Goal: Task Accomplishment & Management: Manage account settings

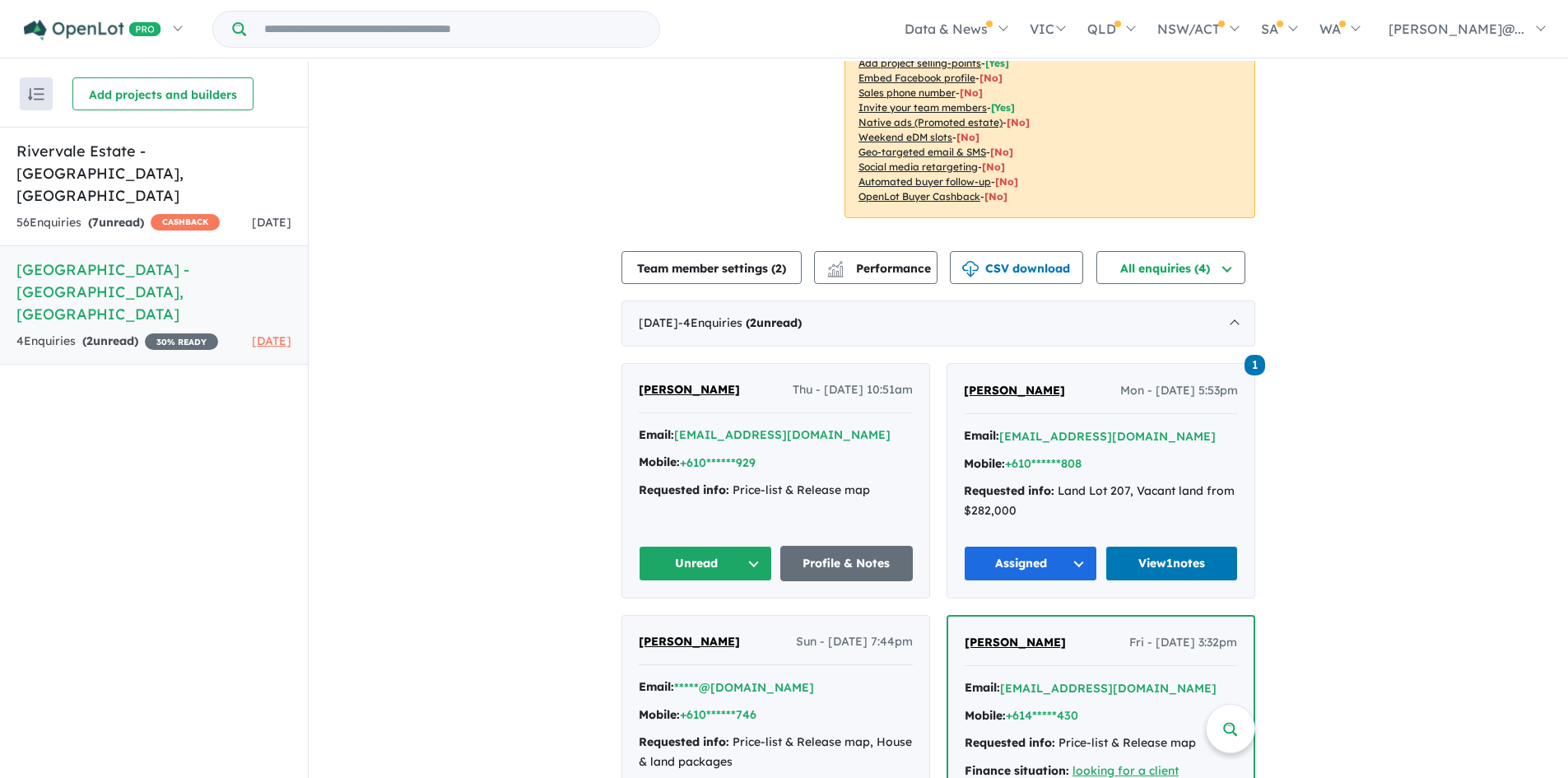
scroll to position [411, 0]
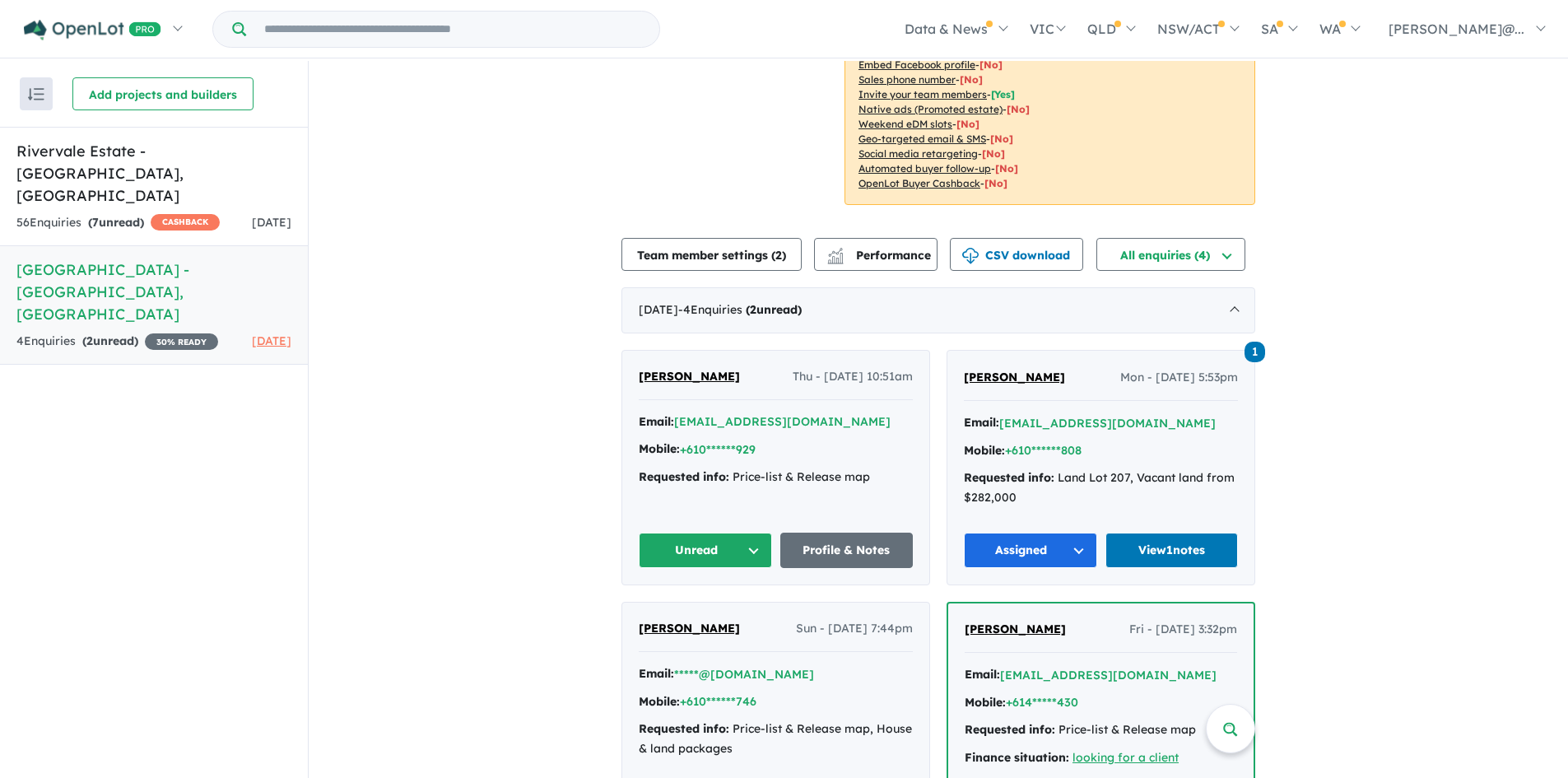
click at [98, 259] on h5 "[GEOGRAPHIC_DATA] - [GEOGRAPHIC_DATA] , [GEOGRAPHIC_DATA]" at bounding box center [154, 292] width 275 height 67
click at [93, 259] on h5 "[GEOGRAPHIC_DATA] - [GEOGRAPHIC_DATA] , [GEOGRAPHIC_DATA]" at bounding box center [154, 292] width 275 height 67
click at [106, 259] on h5 "[GEOGRAPHIC_DATA] - [GEOGRAPHIC_DATA] , [GEOGRAPHIC_DATA]" at bounding box center [154, 292] width 275 height 67
click at [124, 259] on h5 "[GEOGRAPHIC_DATA] - [GEOGRAPHIC_DATA] , [GEOGRAPHIC_DATA]" at bounding box center [154, 292] width 275 height 67
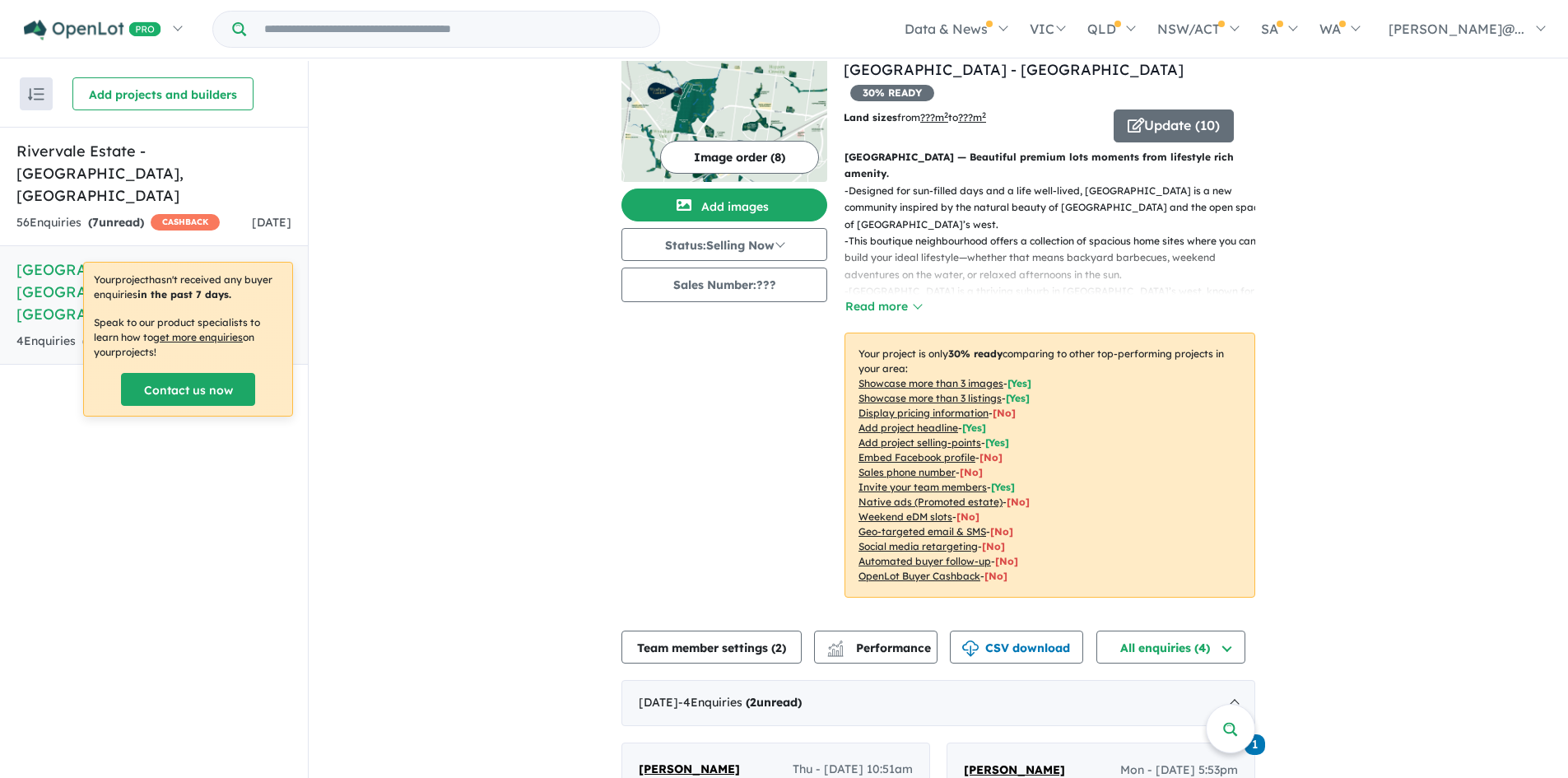
scroll to position [0, 0]
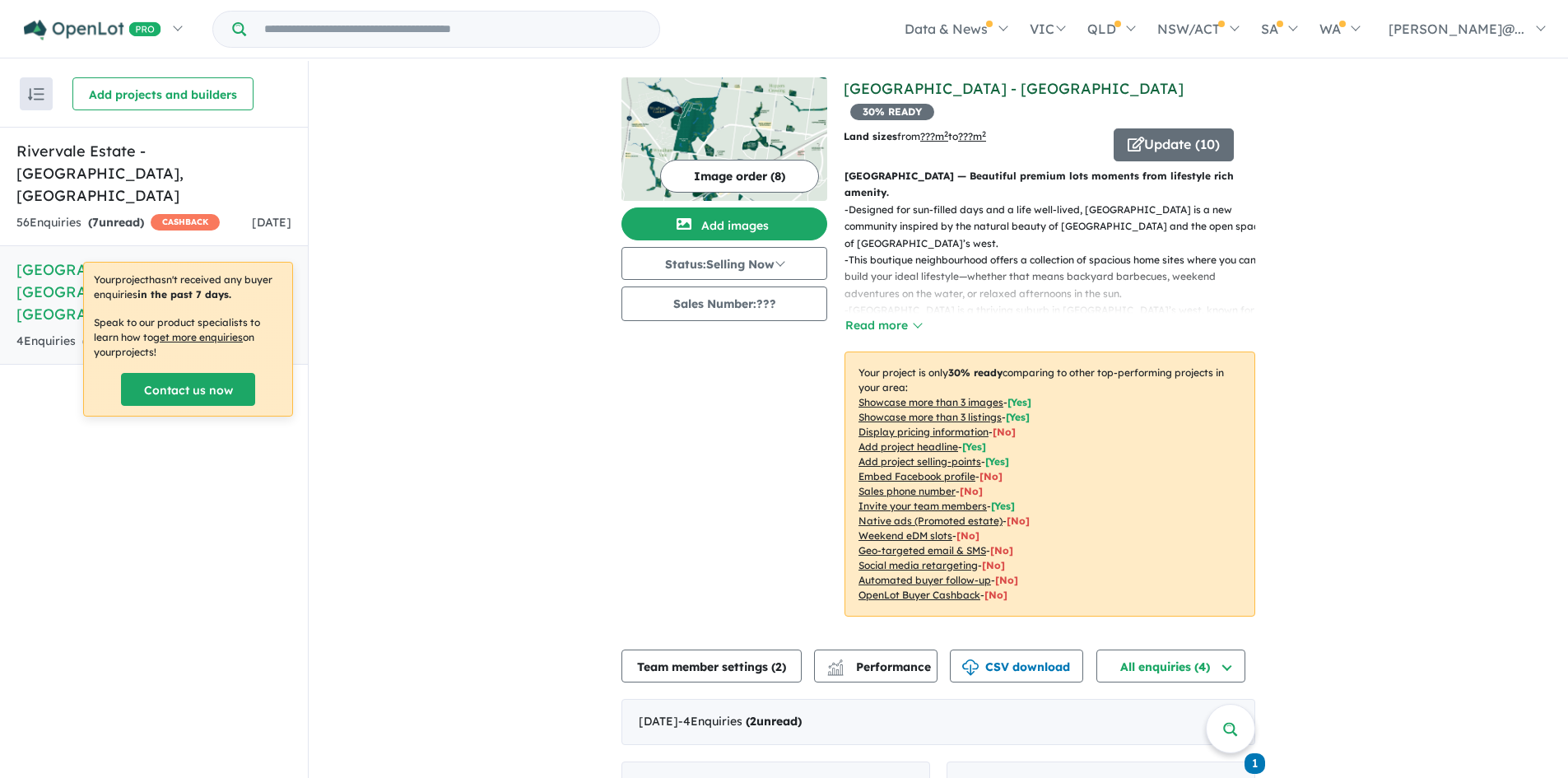
click at [1092, 80] on link "[GEOGRAPHIC_DATA] - [GEOGRAPHIC_DATA]" at bounding box center [1013, 88] width 340 height 19
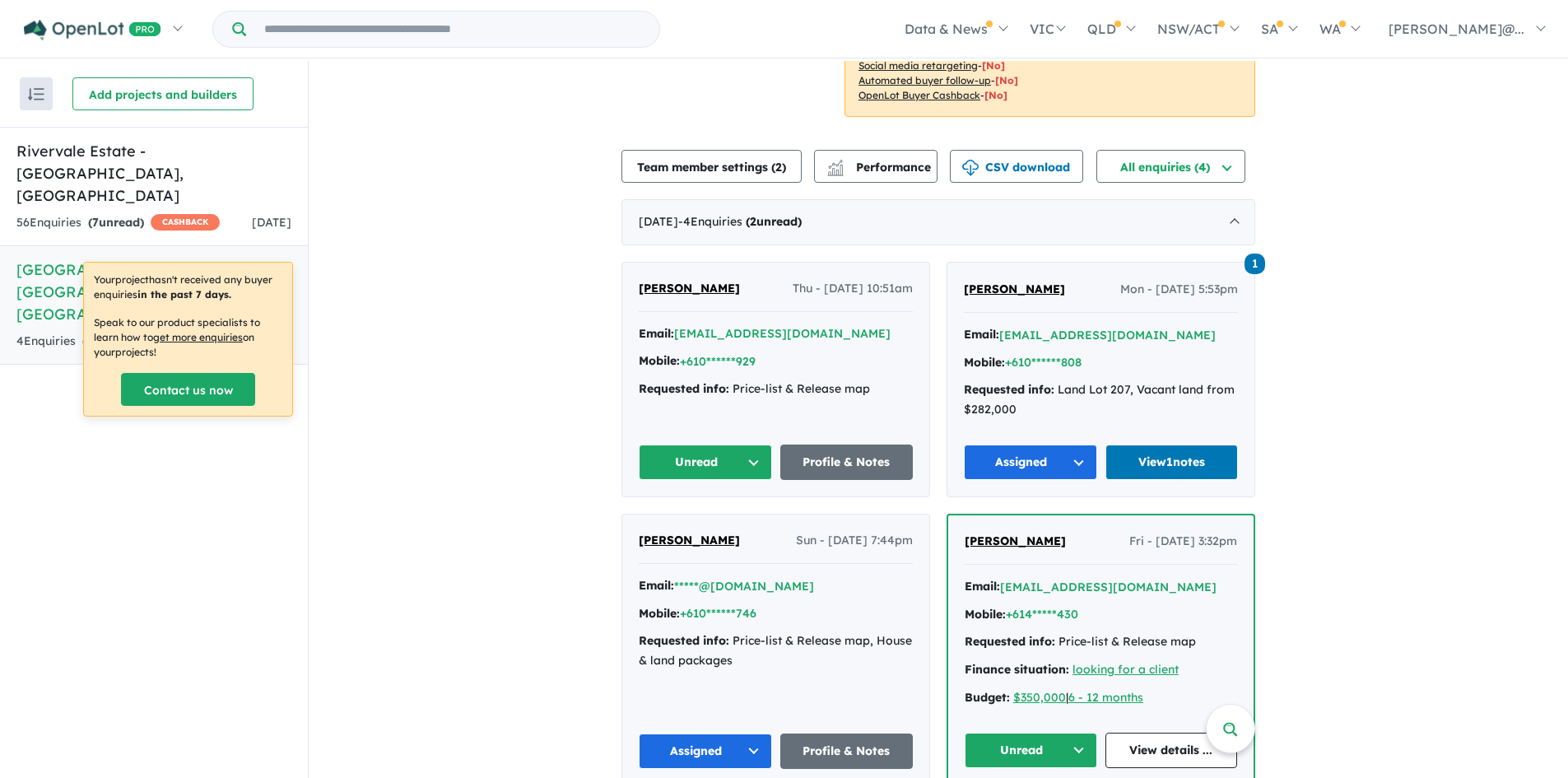
scroll to position [3, 0]
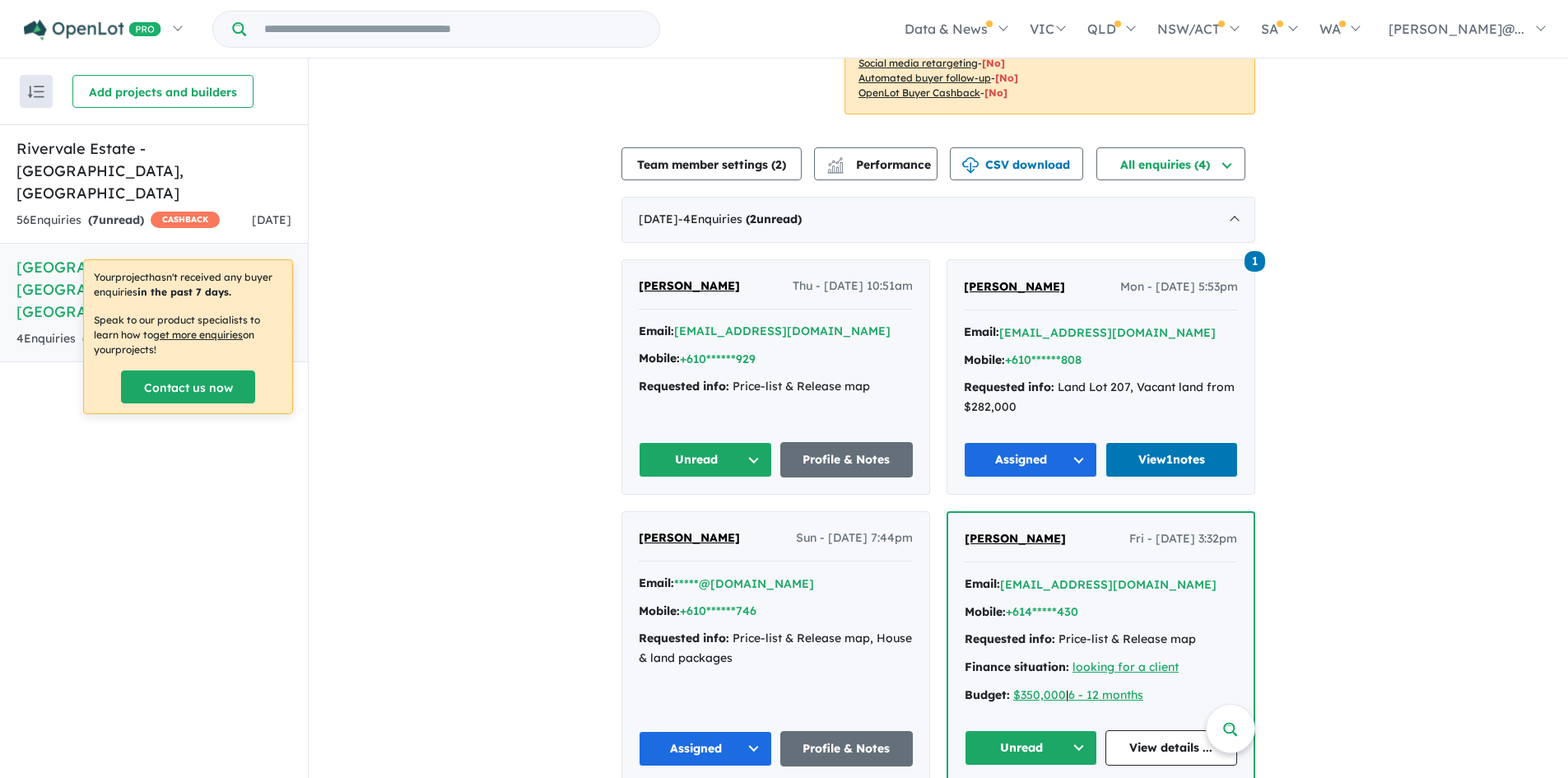
click at [1308, 531] on div "View 2 projects in your account [GEOGRAPHIC_DATA] - [GEOGRAPHIC_DATA] 30 % READ…" at bounding box center [938, 179] width 1260 height 1241
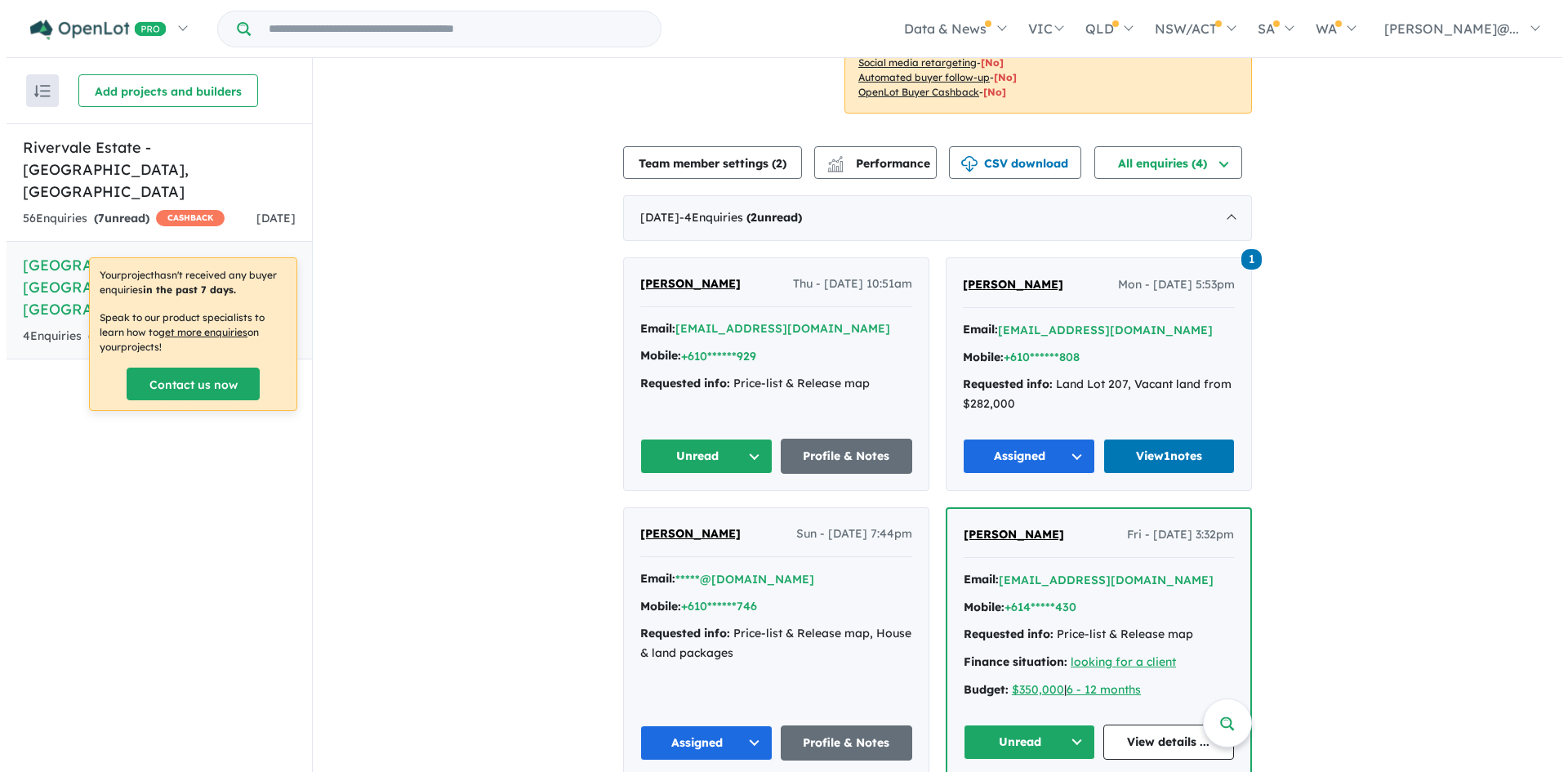
scroll to position [0, 0]
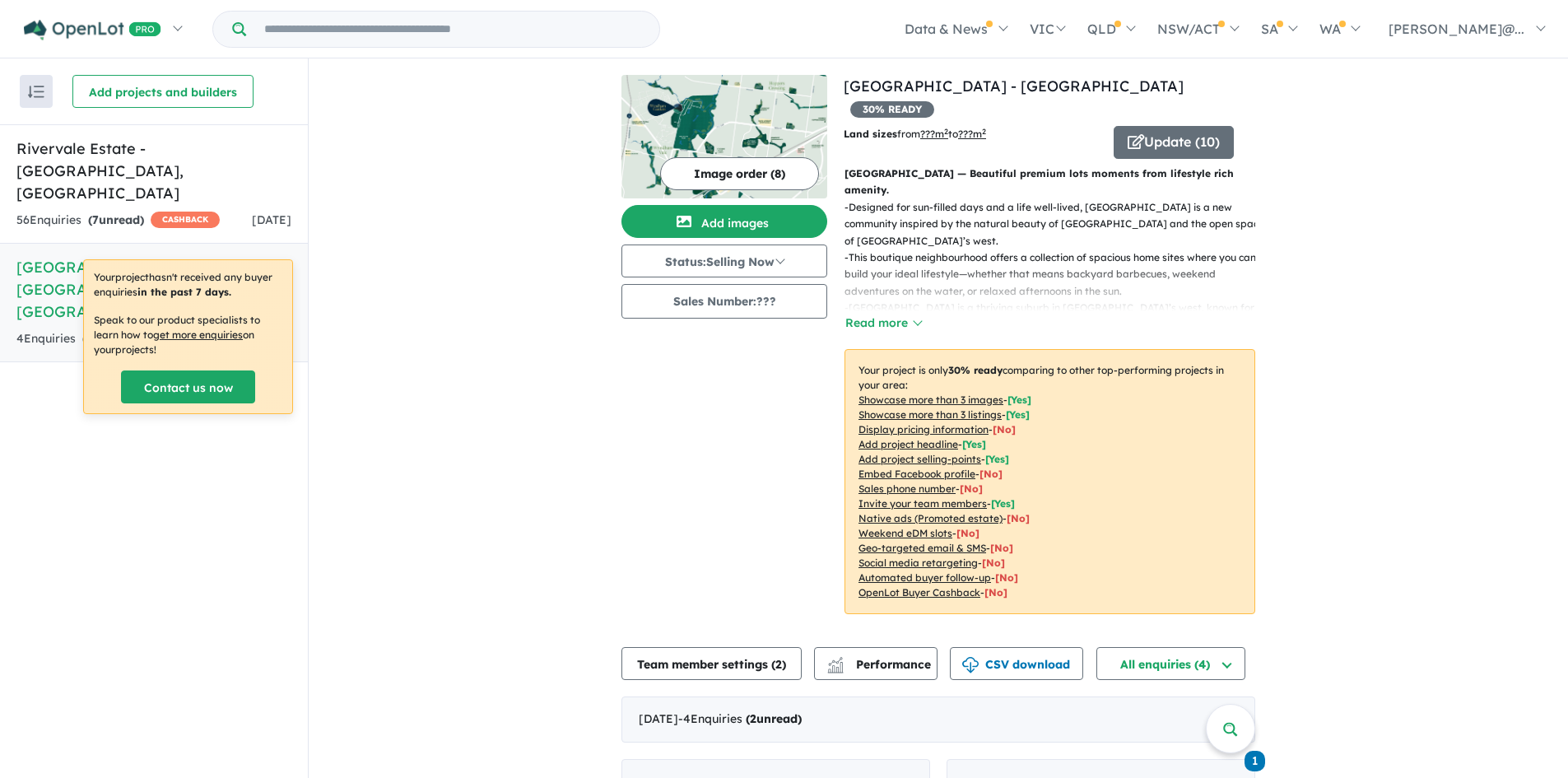
click at [737, 171] on button "Image order ( 8 )" at bounding box center [739, 173] width 159 height 33
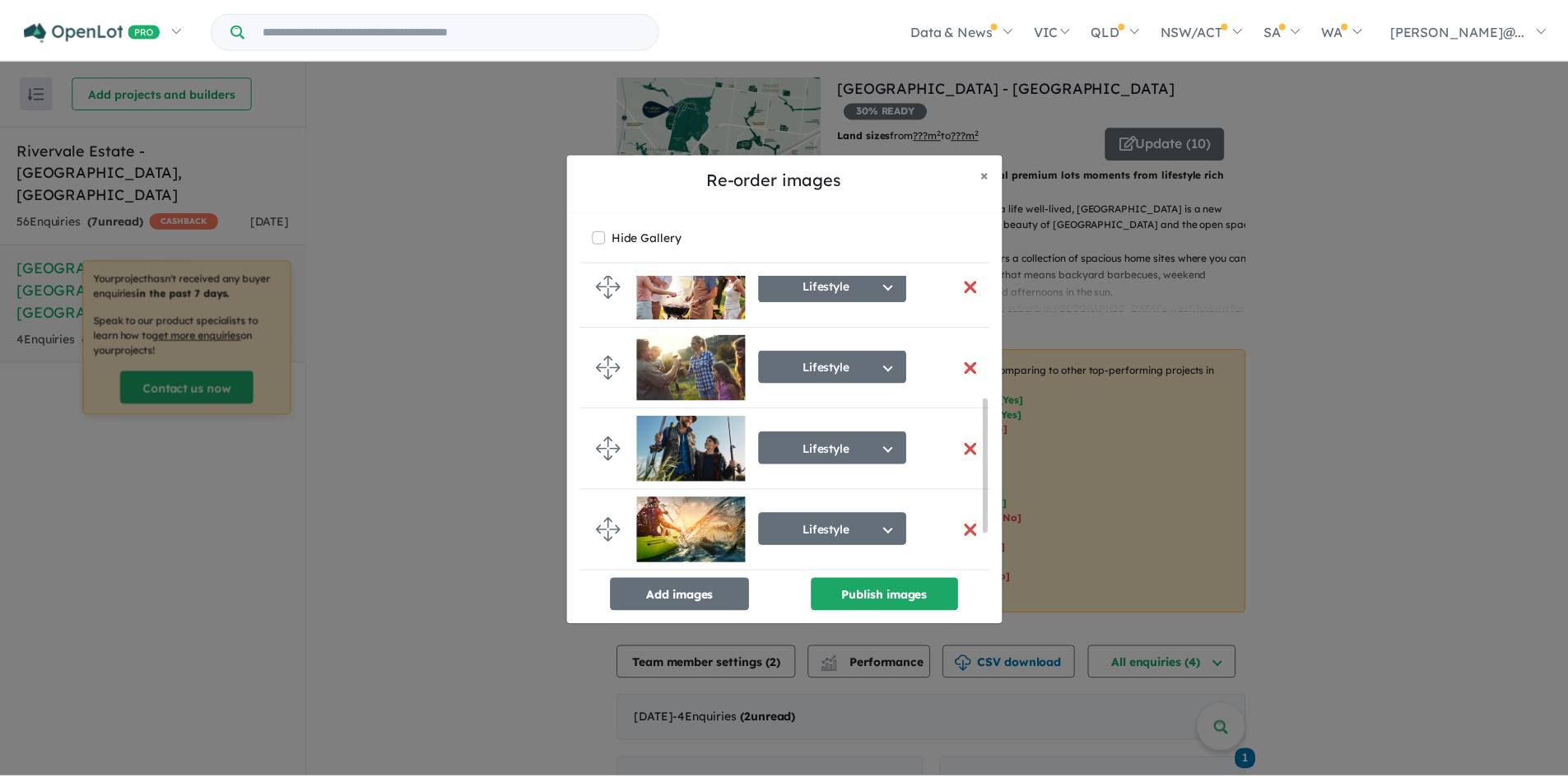
scroll to position [349, 0]
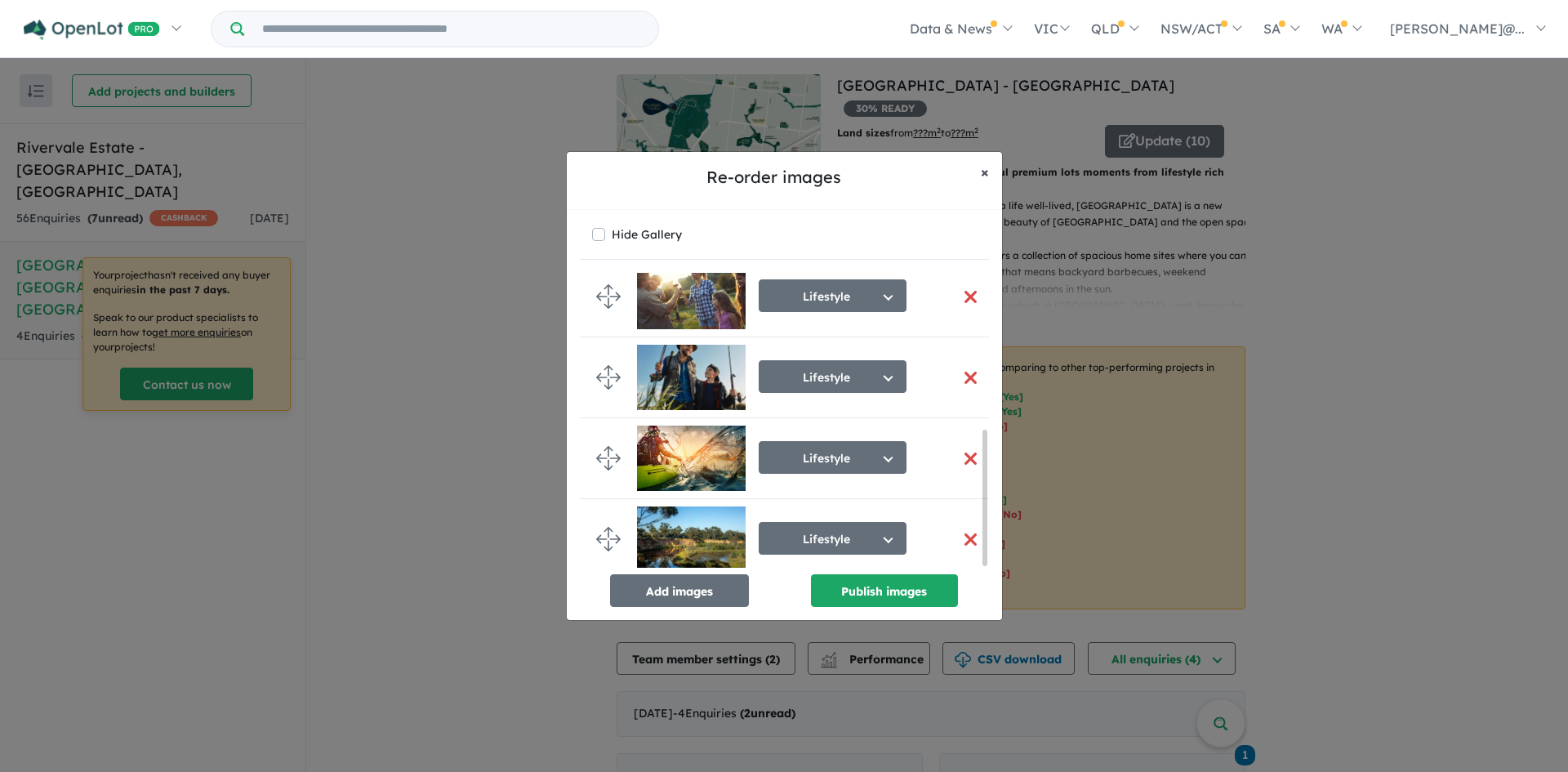
click at [981, 174] on span "×" at bounding box center [985, 172] width 8 height 19
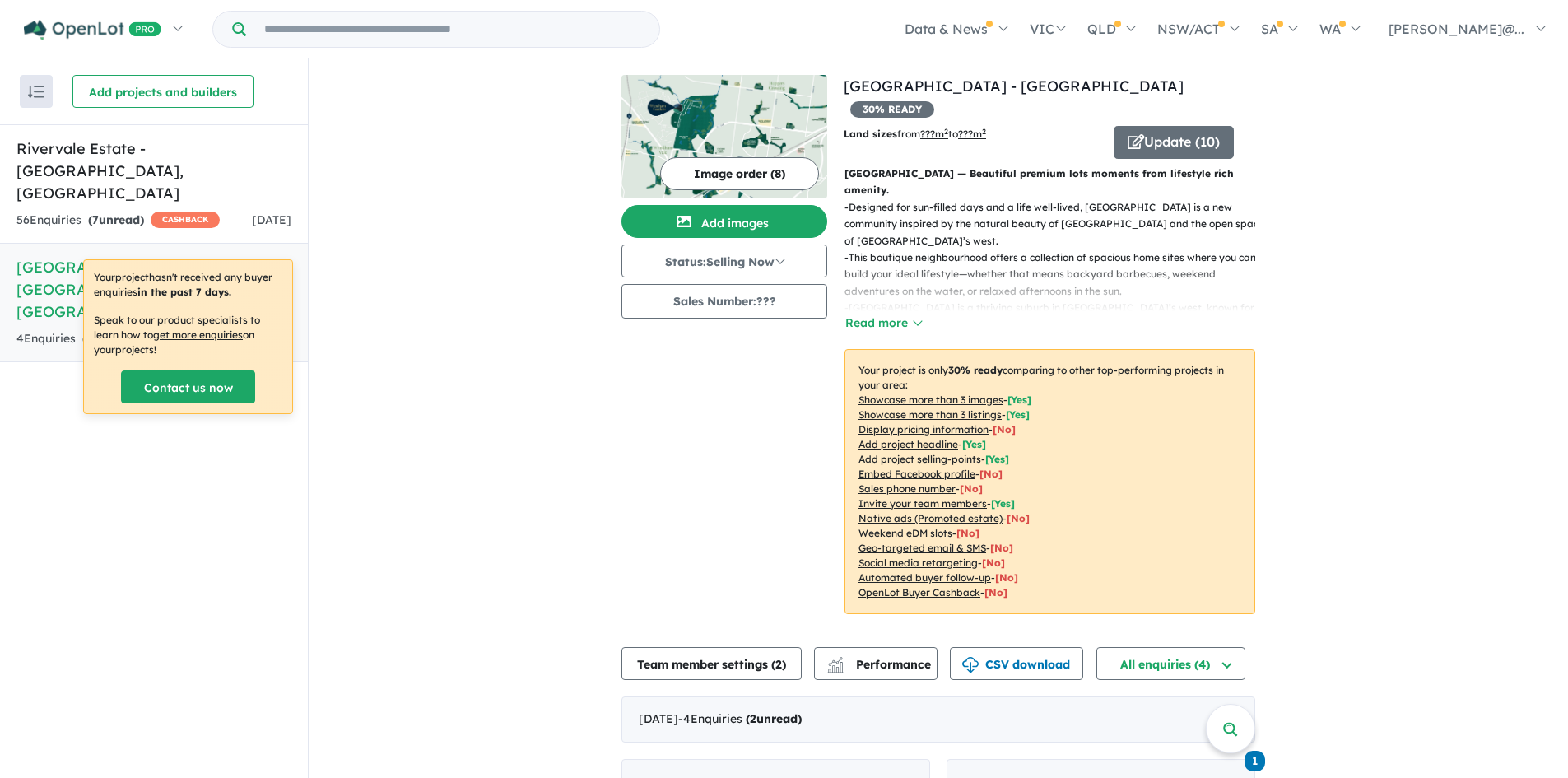
scroll to position [0, 0]
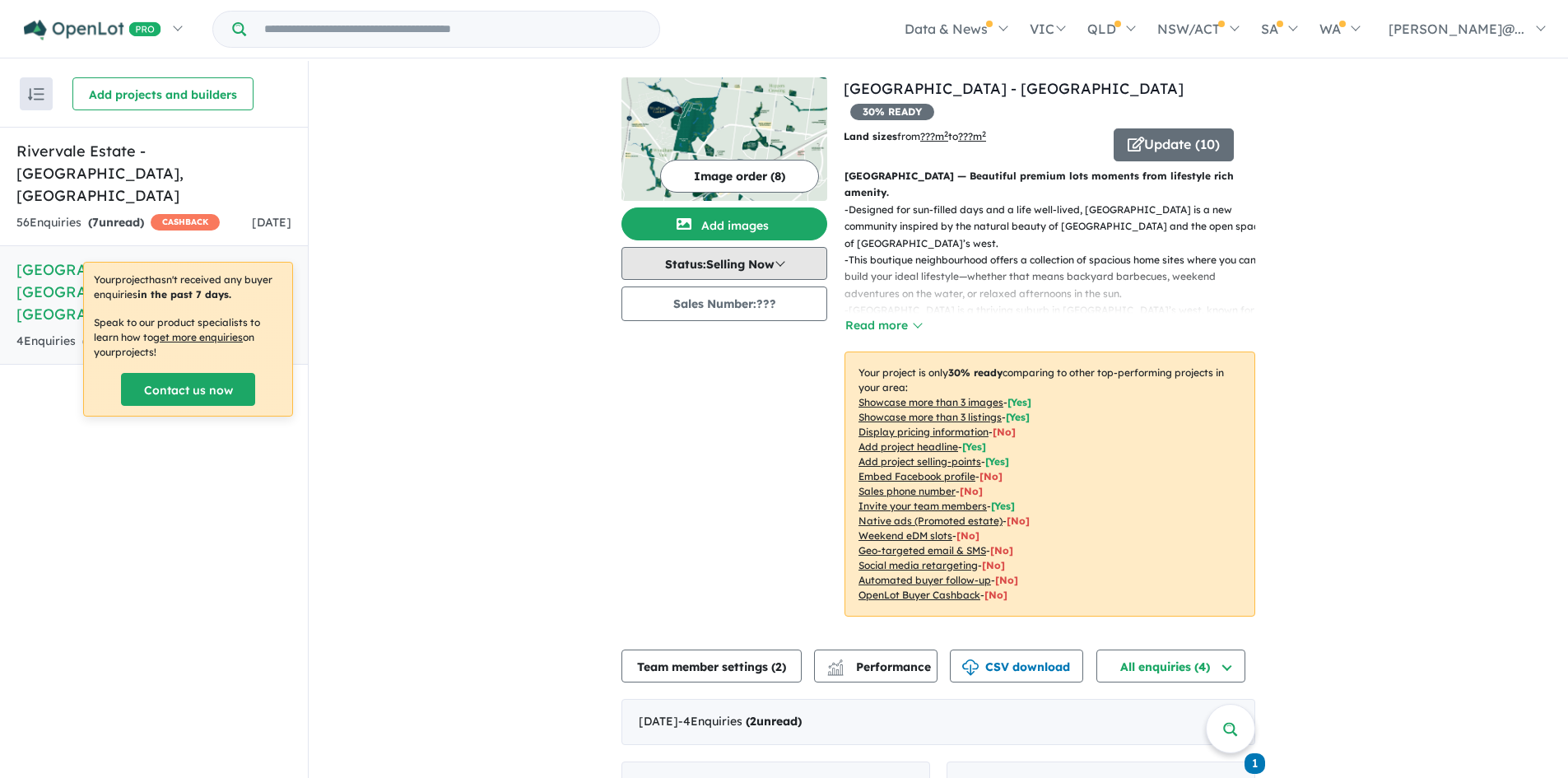
click at [748, 265] on button "Status: Selling Now" at bounding box center [724, 262] width 206 height 33
click at [963, 128] on p "Land sizes from ??? m 2 to ???m 2" at bounding box center [972, 137] width 258 height 17
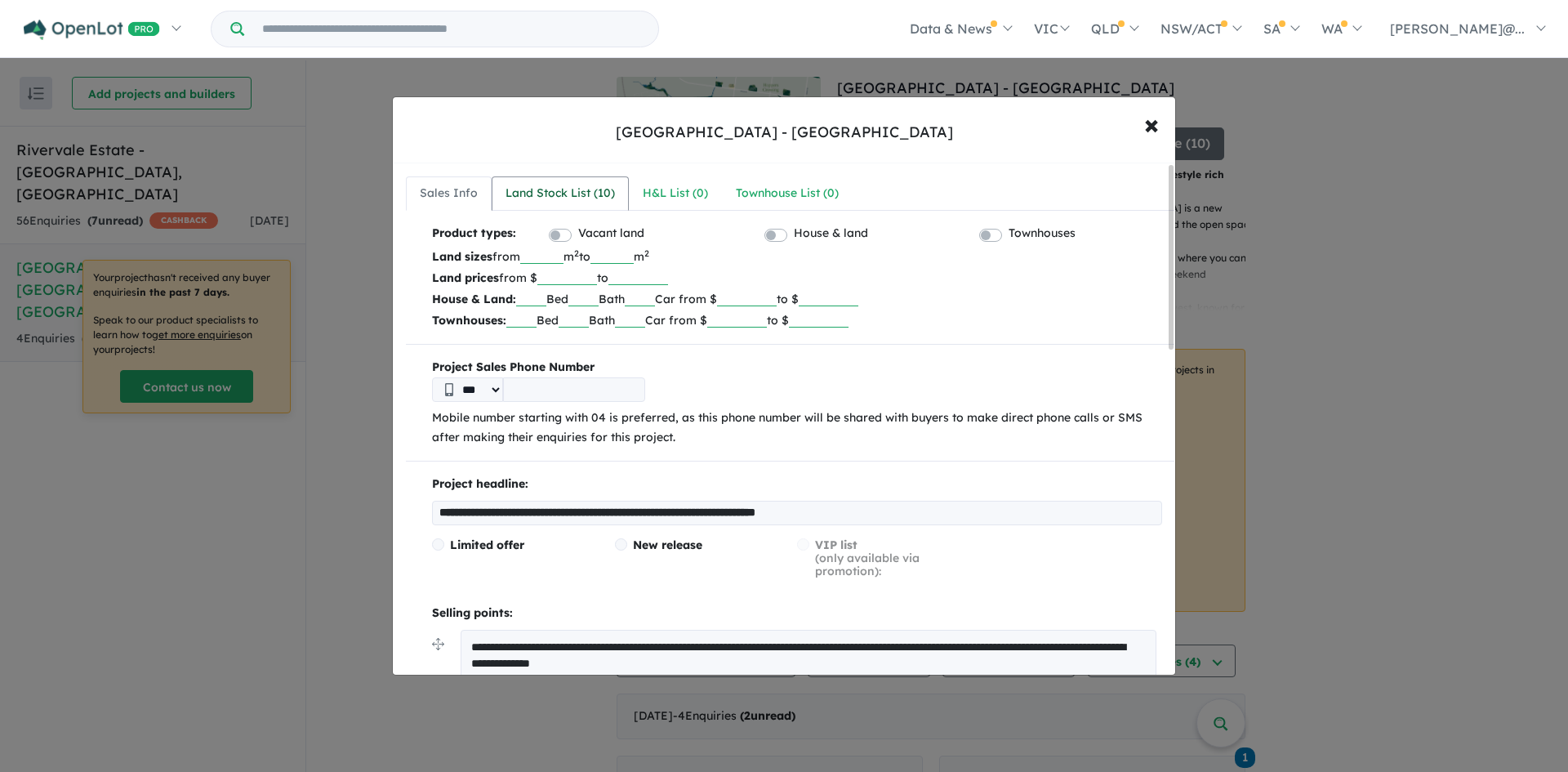
click at [553, 192] on div "Land Stock List ( 10 )" at bounding box center [561, 193] width 110 height 20
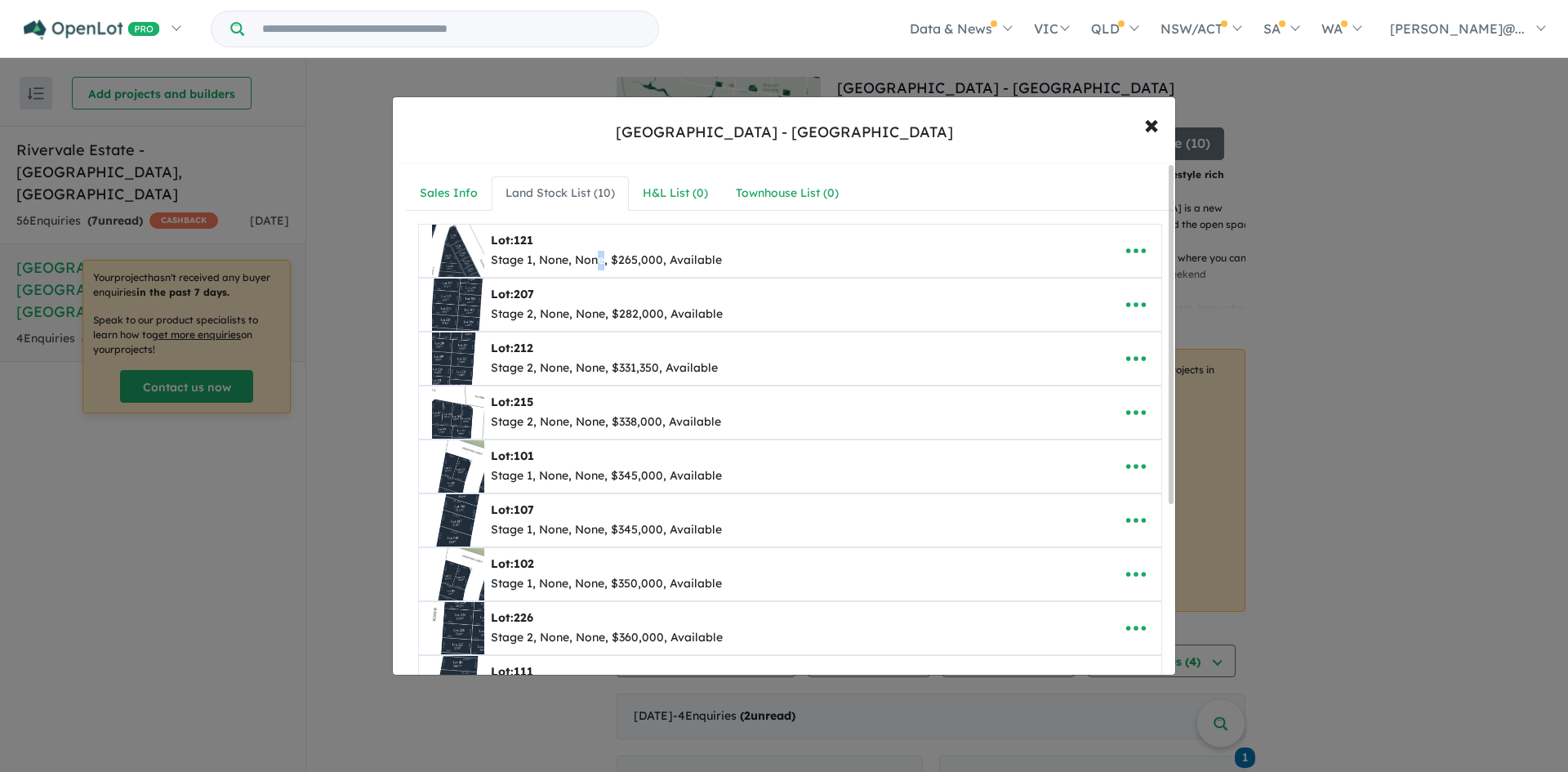
click at [605, 252] on div "Stage 1, None, None, $265,000, Available" at bounding box center [606, 260] width 232 height 20
click at [634, 259] on div "Stage 1, None, None, $265,000, Available" at bounding box center [606, 260] width 232 height 20
click at [1124, 249] on icon "button" at bounding box center [1136, 250] width 24 height 24
click at [626, 260] on div "Stage 1, None, None, $265,000, Available" at bounding box center [606, 260] width 232 height 20
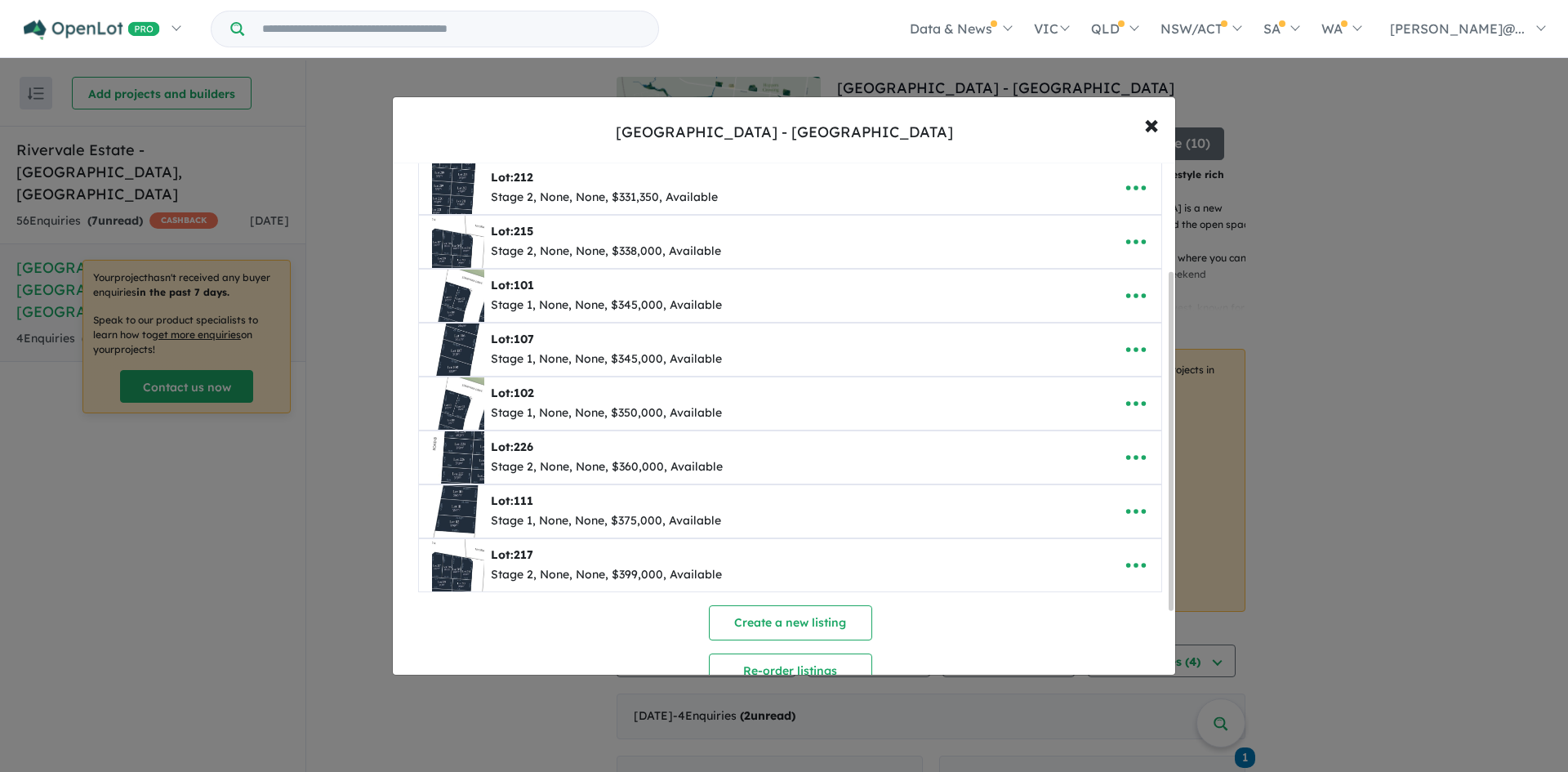
scroll to position [191, 0]
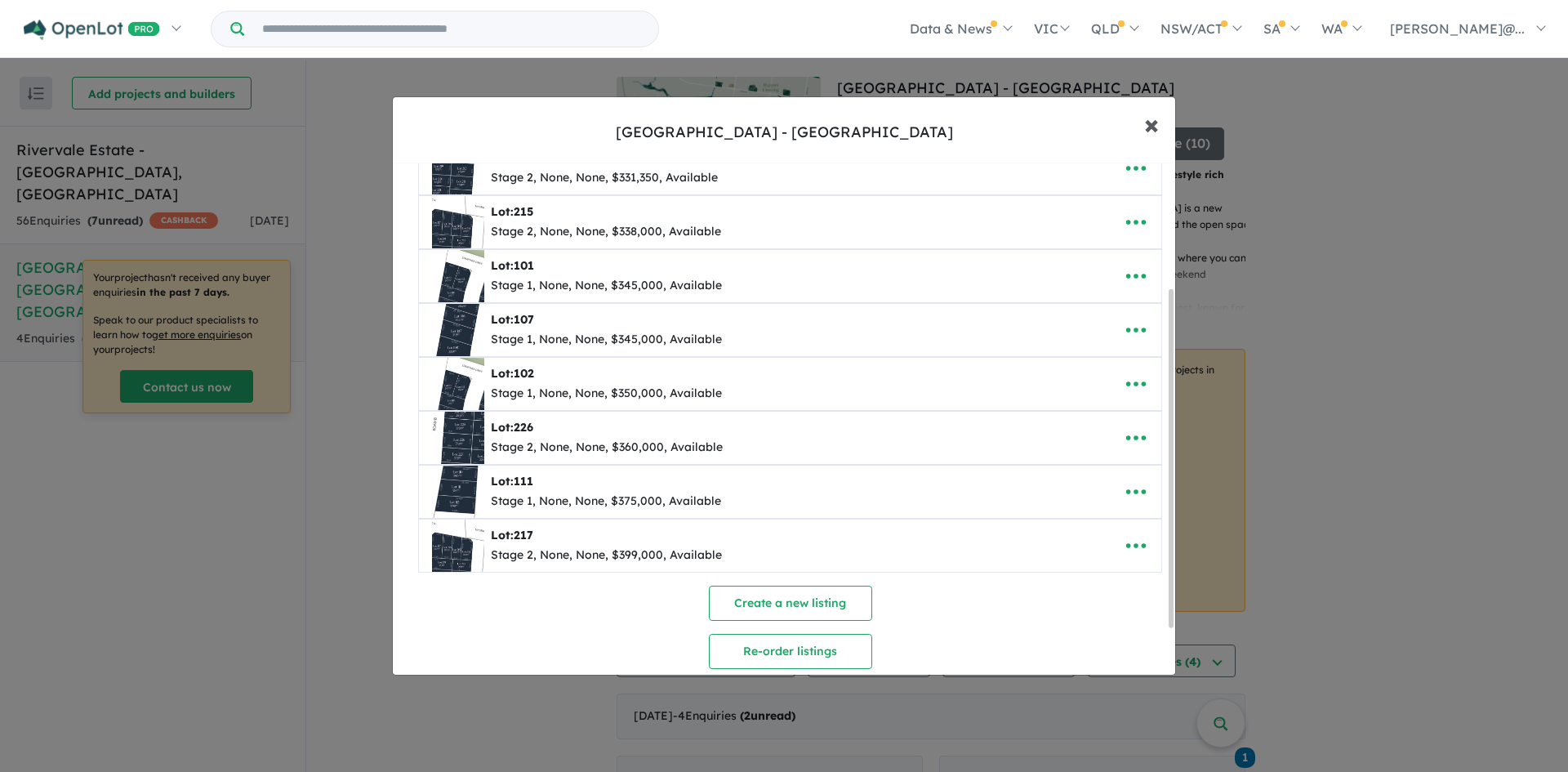
click at [1154, 131] on span "×" at bounding box center [1152, 124] width 15 height 35
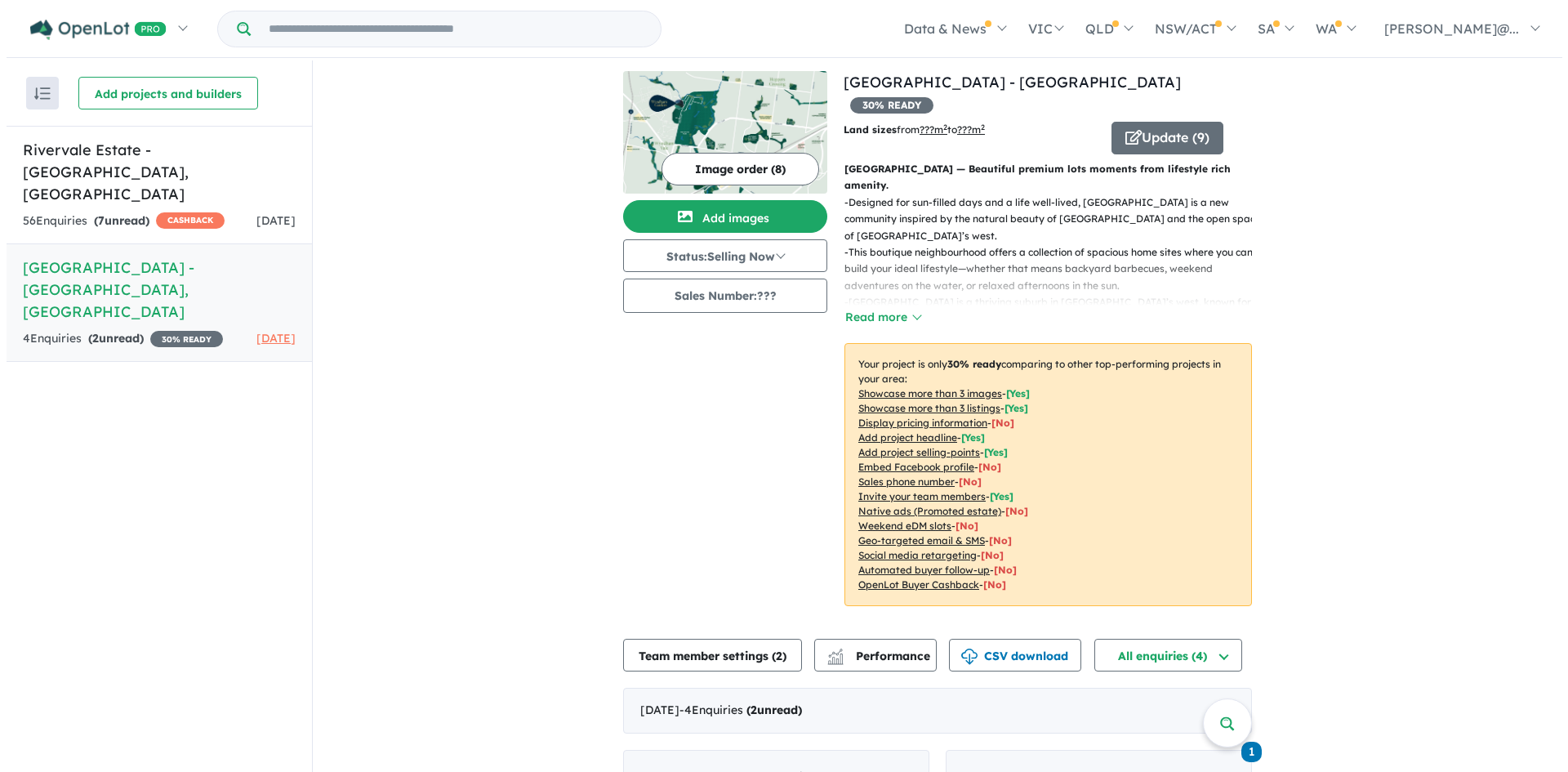
scroll to position [0, 0]
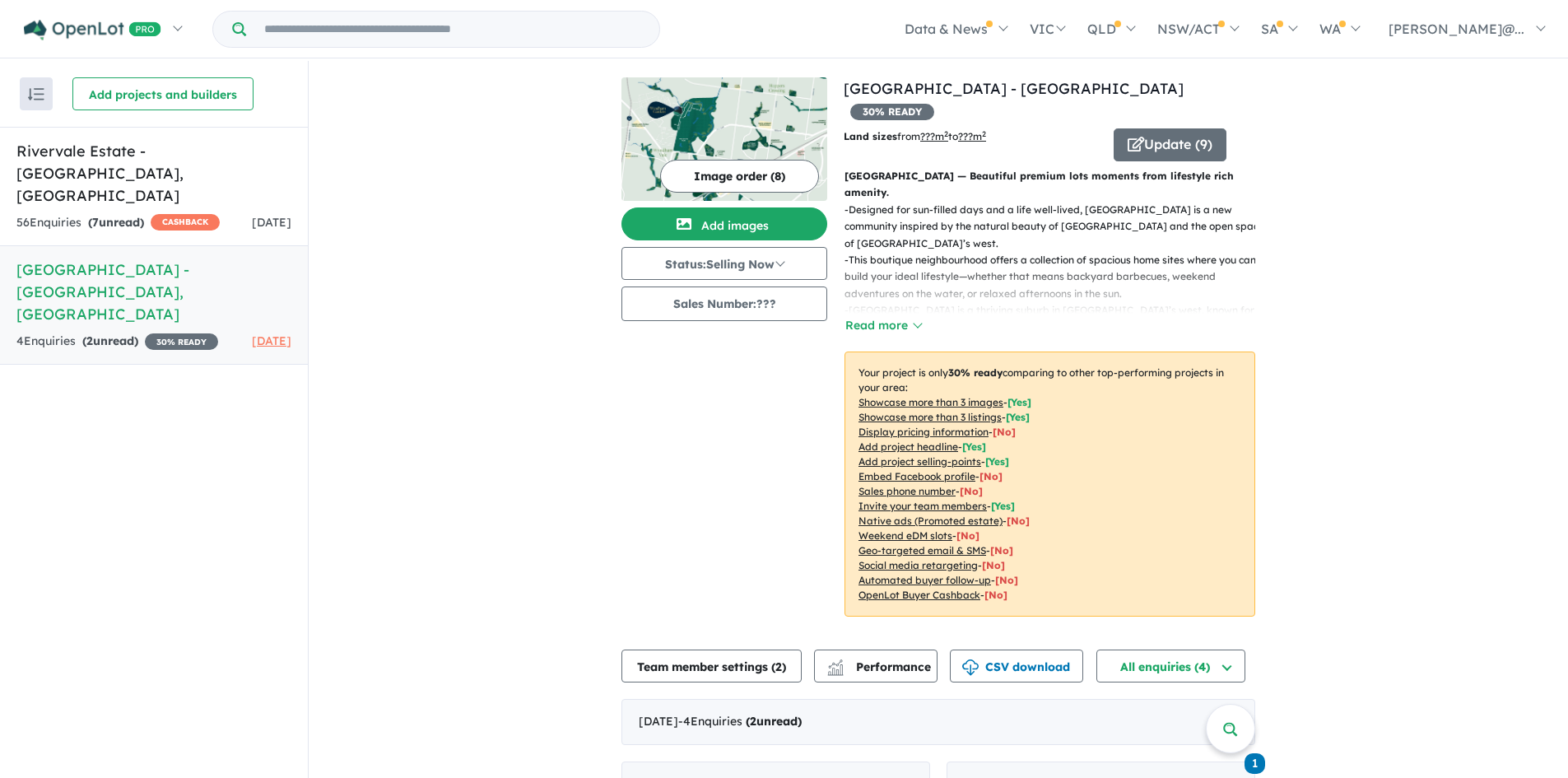
click at [937, 130] on u "??? m 2" at bounding box center [934, 136] width 28 height 12
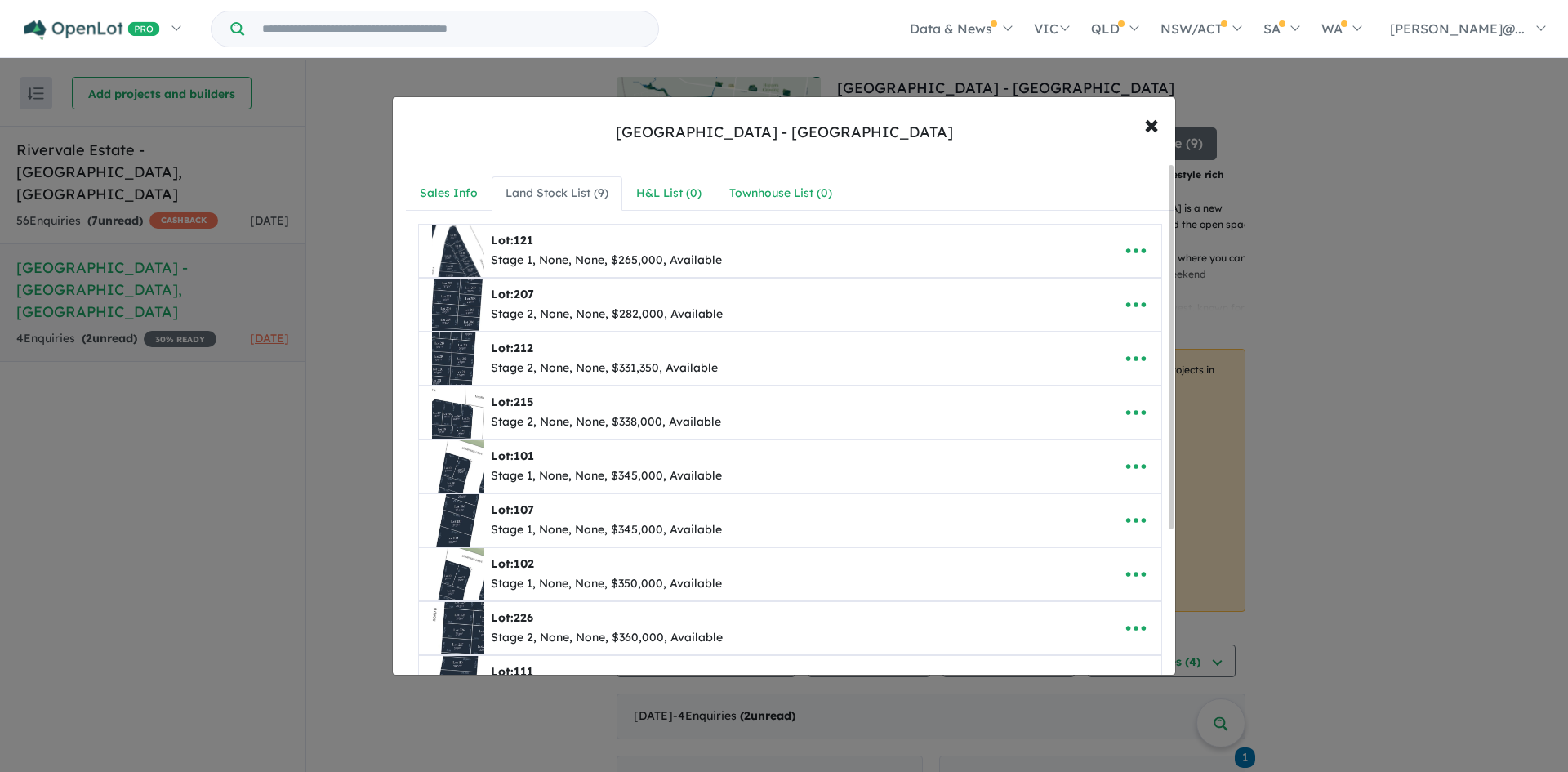
click at [466, 174] on div "**********" at bounding box center [790, 526] width 795 height 724
click at [472, 197] on div "Sales Info" at bounding box center [448, 193] width 58 height 20
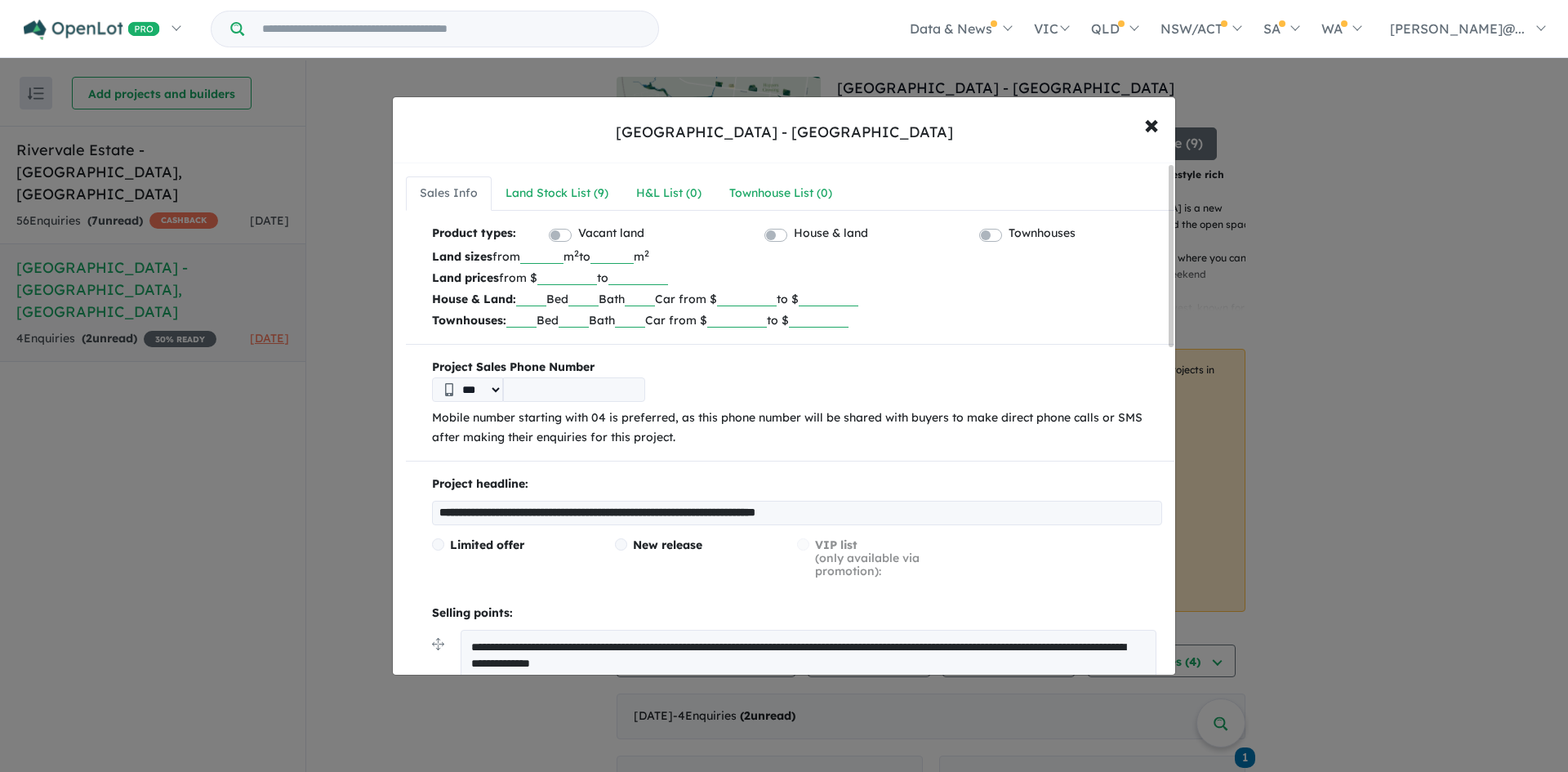
click at [608, 393] on input "tel" at bounding box center [574, 390] width 142 height 24
drag, startPoint x: 513, startPoint y: 580, endPoint x: 536, endPoint y: 588, distance: 24.4
click at [513, 580] on div "Limited offer New release VIP list (only available via promotion):" at bounding box center [797, 565] width 730 height 52
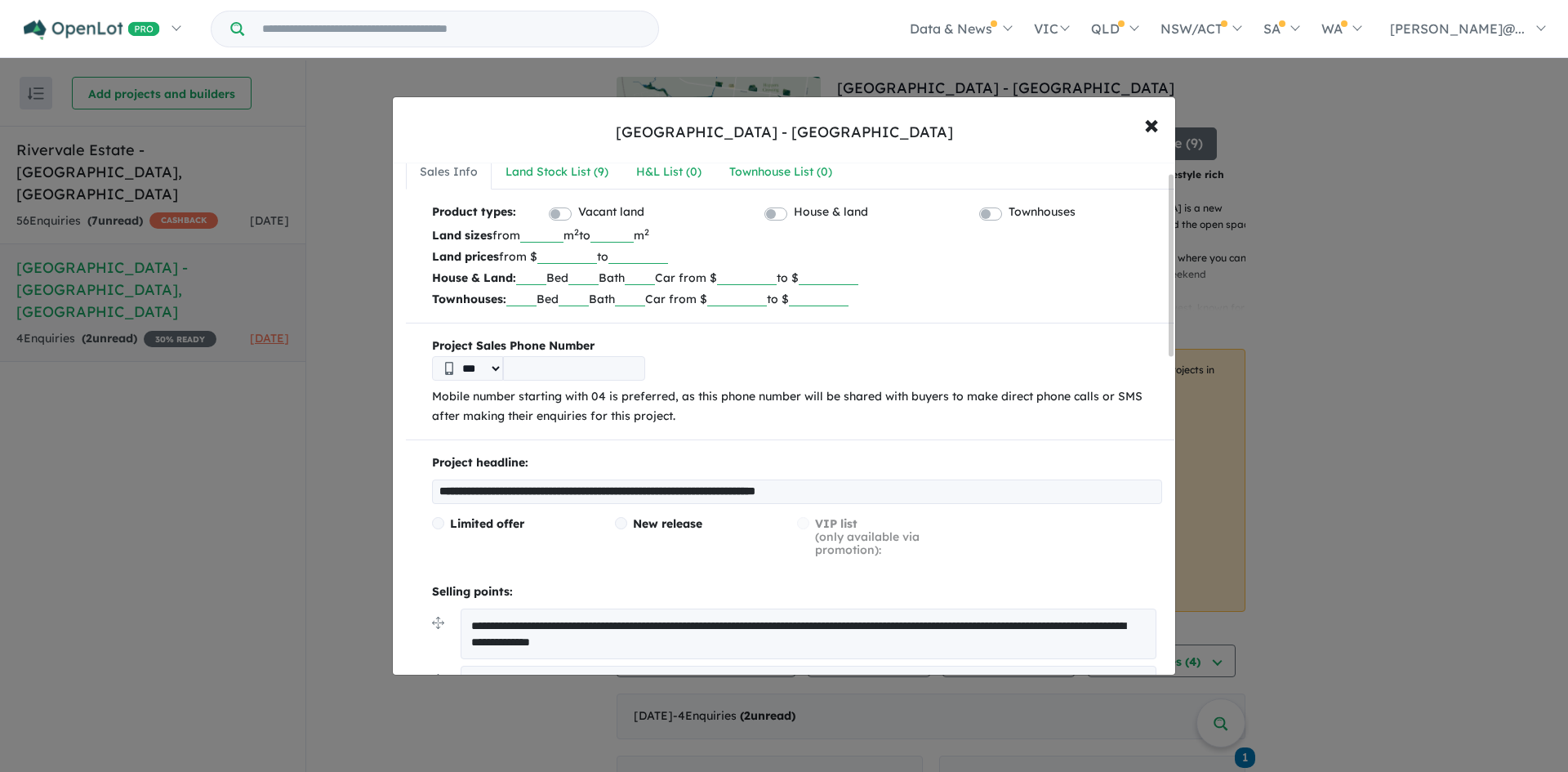
scroll to position [27, 0]
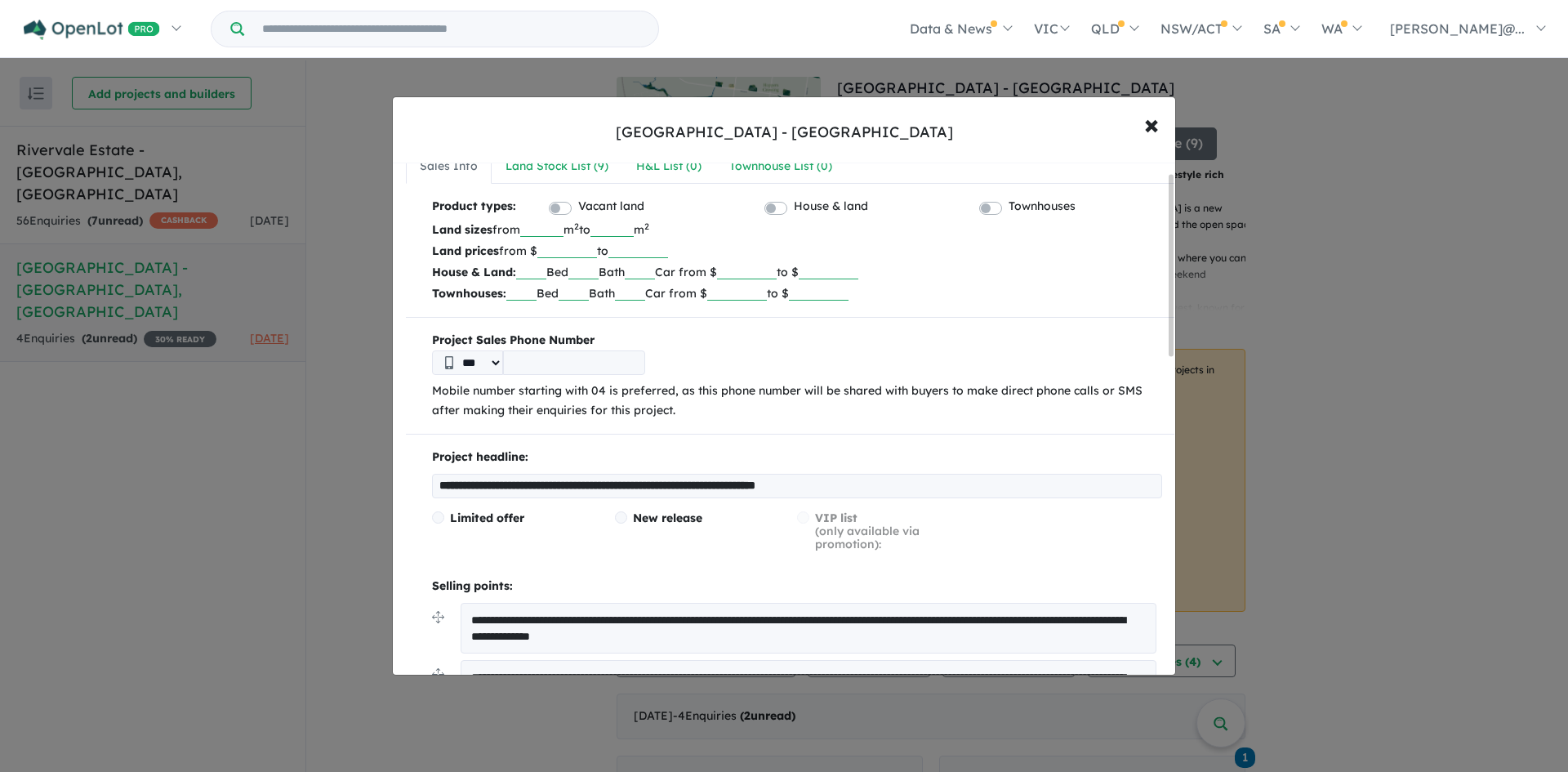
click at [641, 203] on body "Skip to main content Homepage My Dashboard (2) Buyer Demand Index Suburb/Counci…" at bounding box center [784, 386] width 1568 height 772
click at [571, 364] on input "tel" at bounding box center [574, 363] width 142 height 24
type input "*********"
type input "**********"
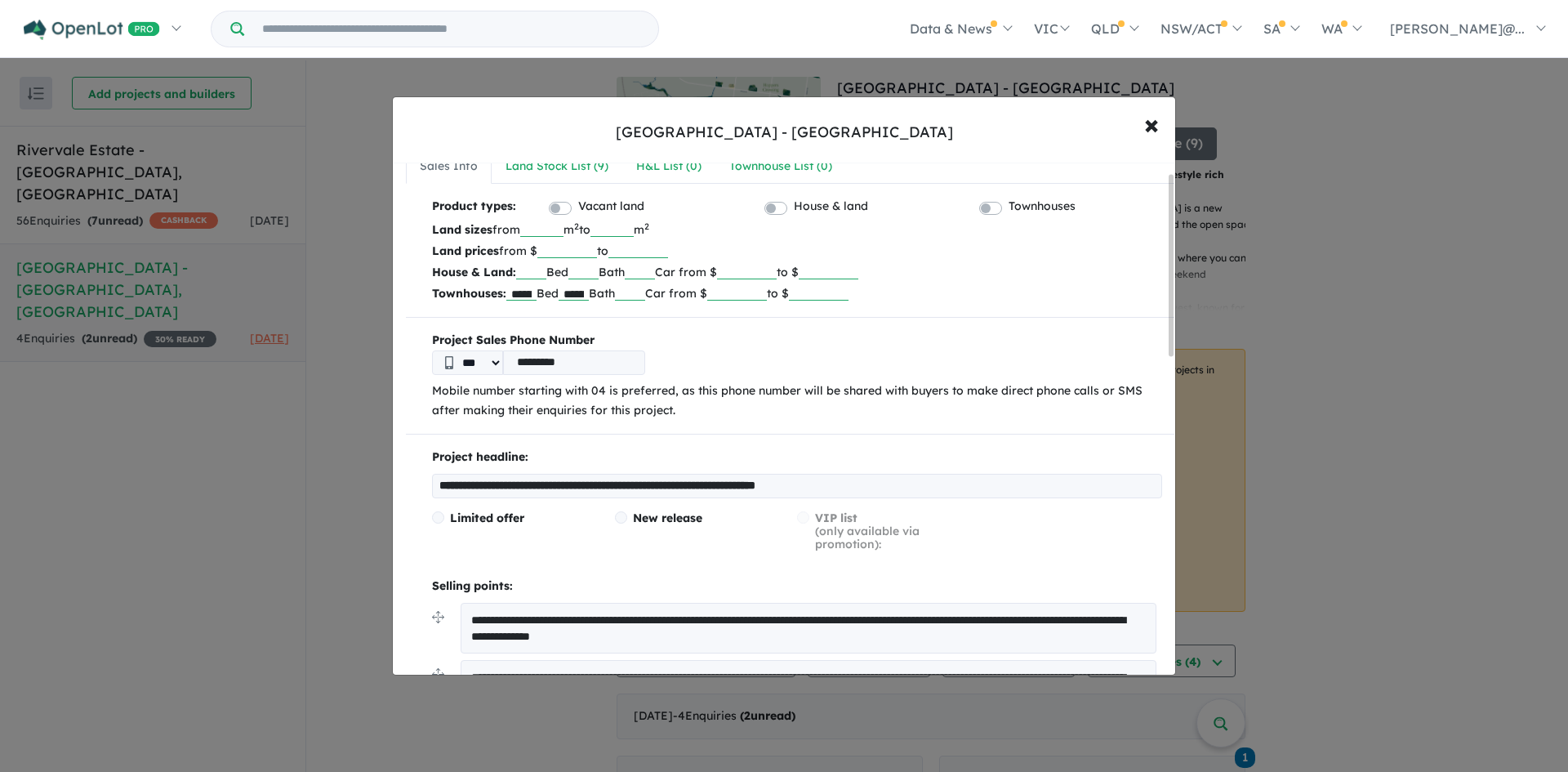
type input "**********"
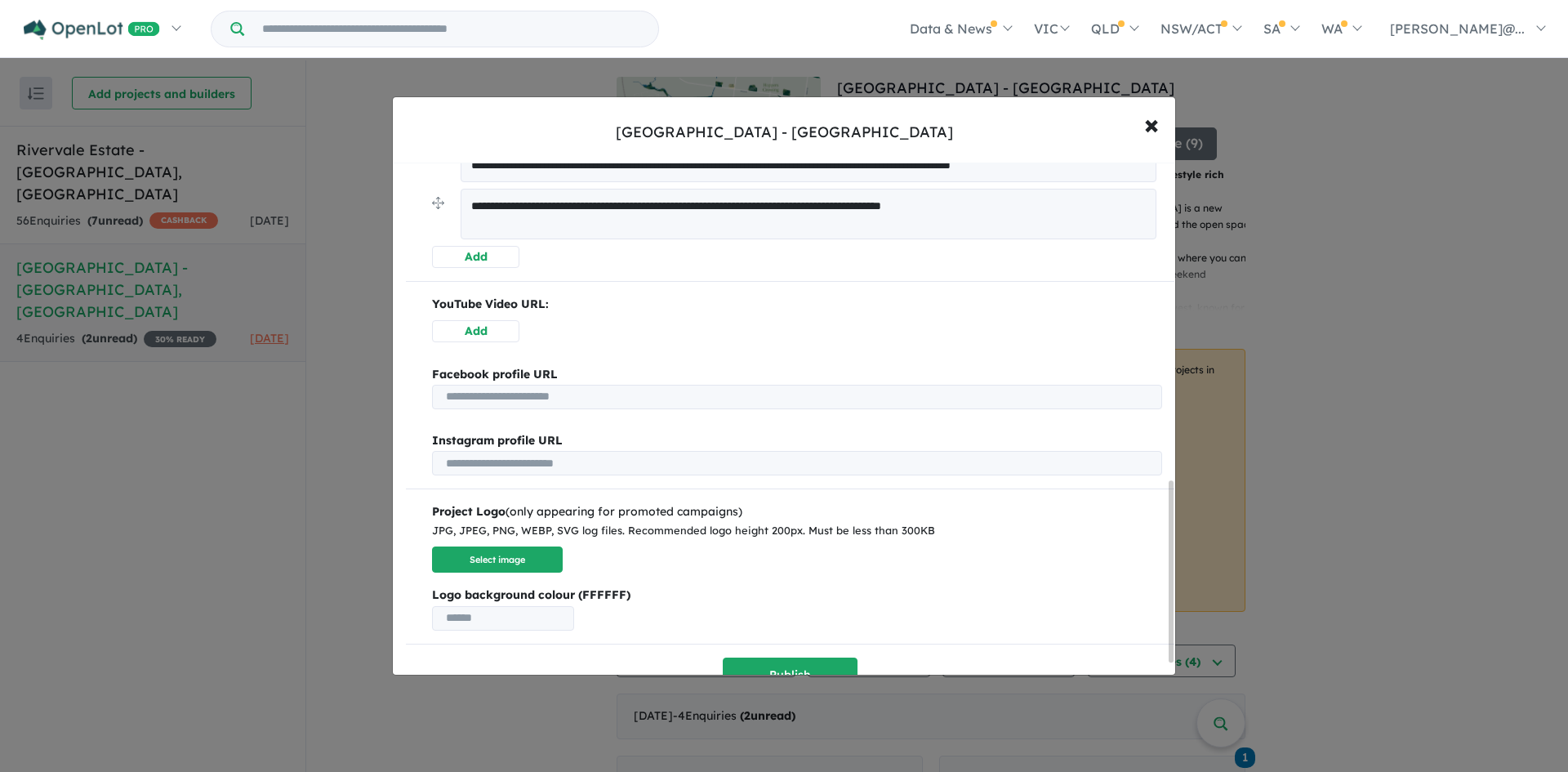
scroll to position [928, 0]
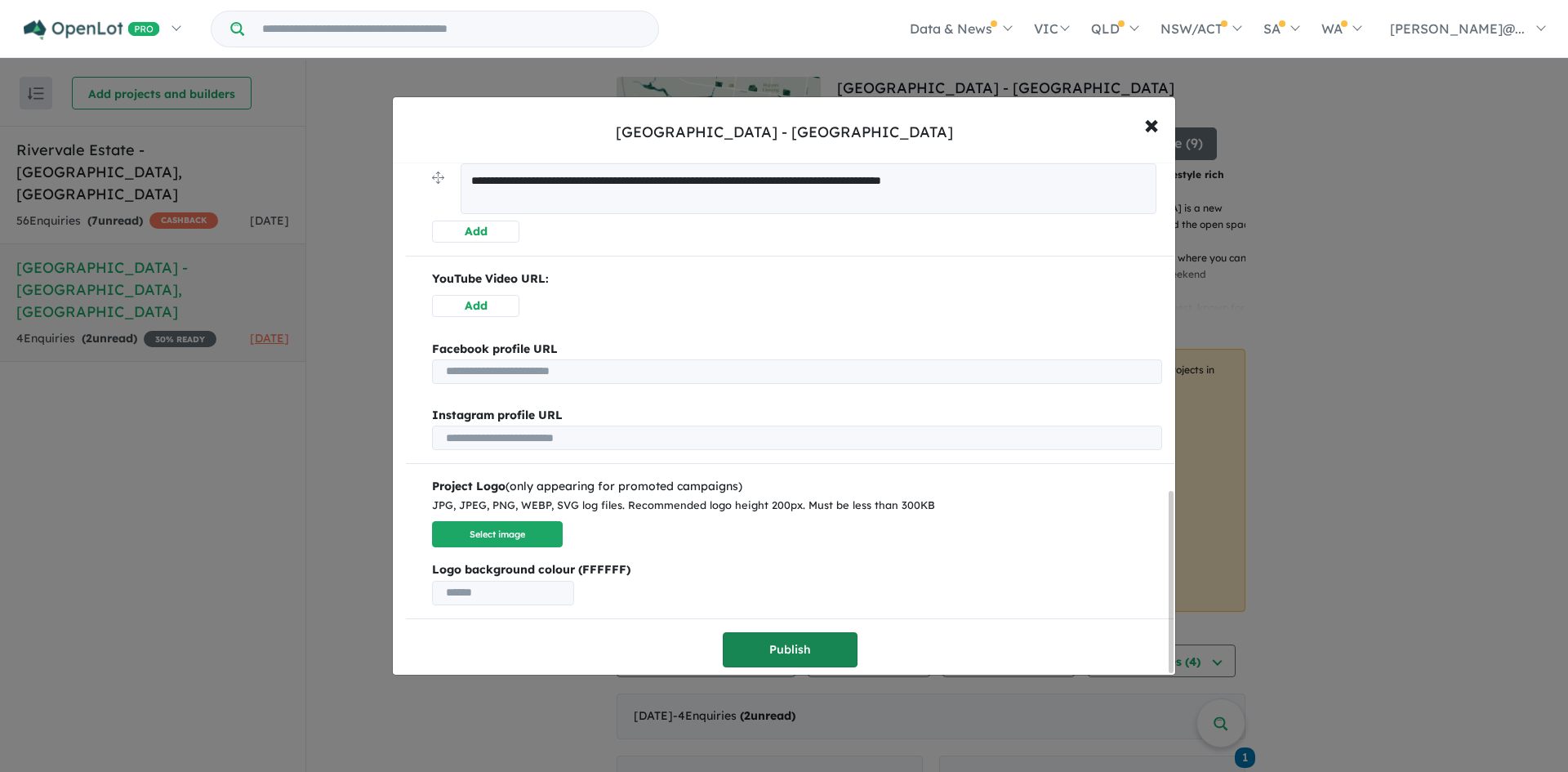
click at [819, 641] on button "Publish" at bounding box center [790, 650] width 135 height 35
